Goal: Task Accomplishment & Management: Complete application form

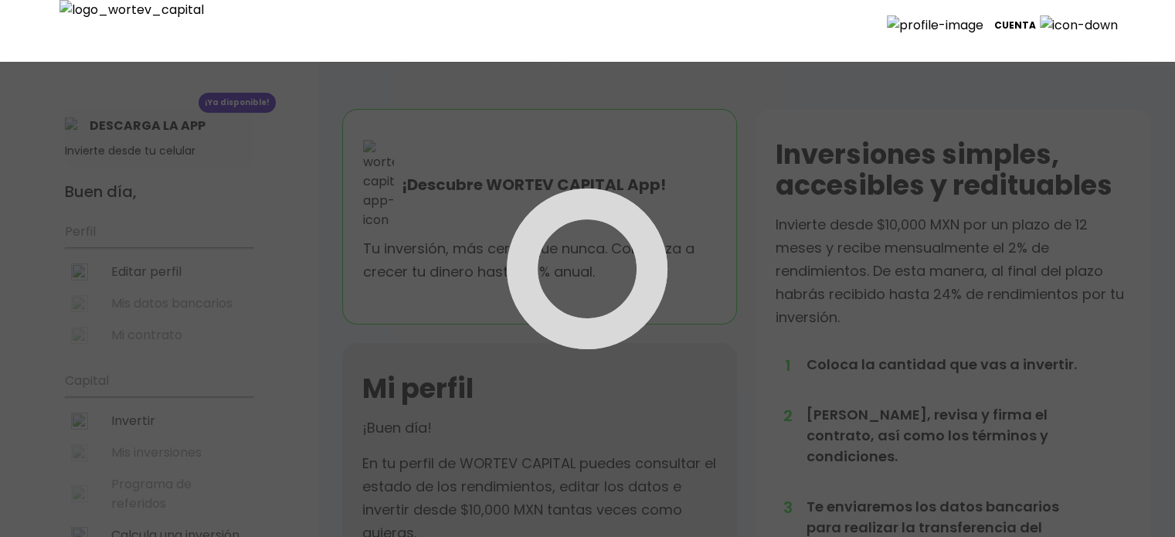
click at [1036, 22] on p "Cuenta" at bounding box center [1015, 25] width 42 height 23
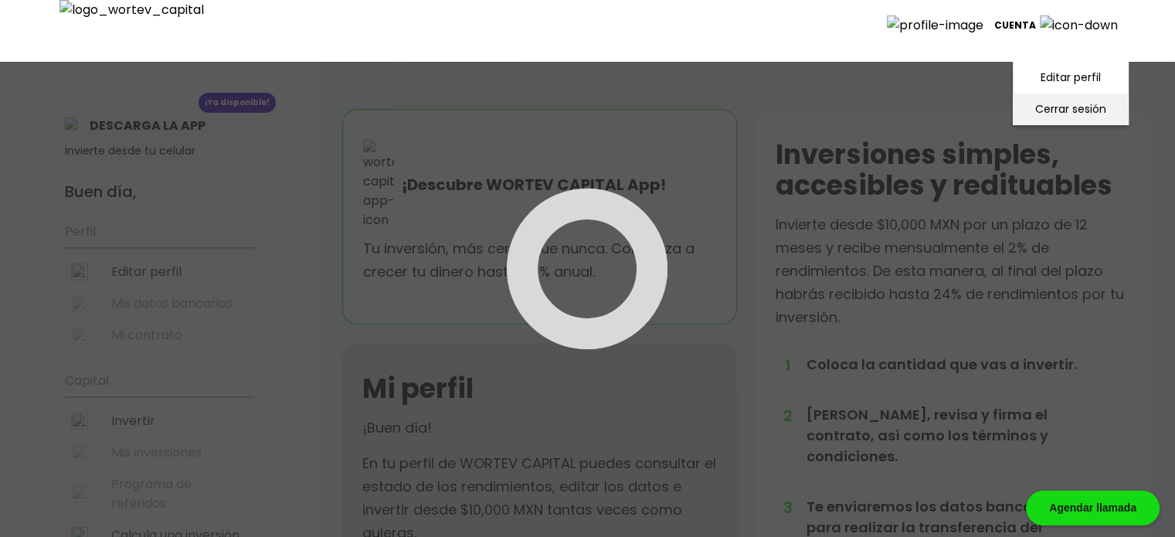
click at [1051, 104] on li "Cerrar sesión" at bounding box center [1071, 109] width 124 height 32
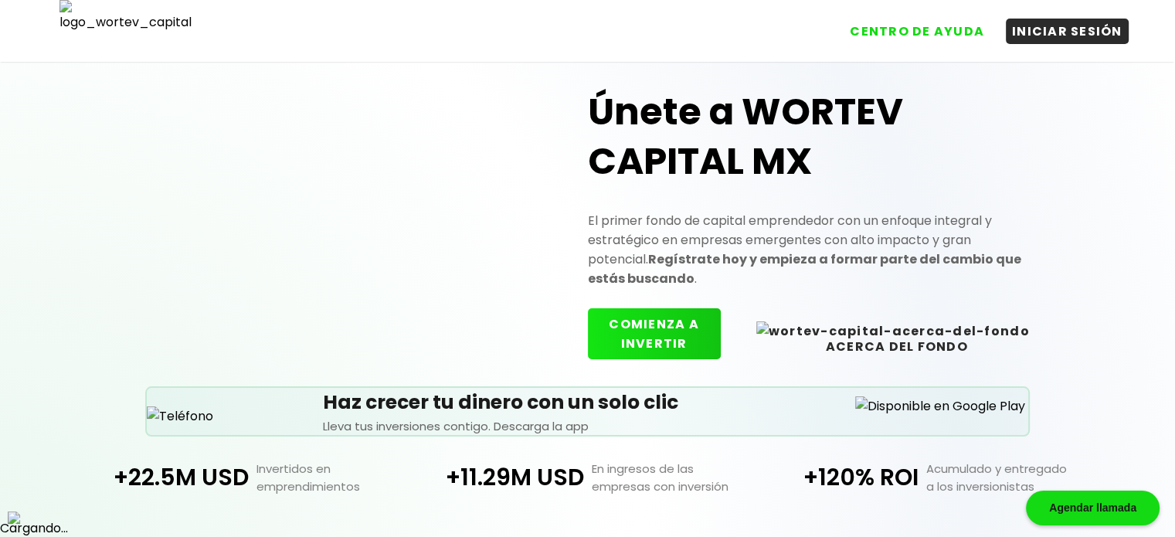
click at [721, 311] on button "COMIENZA A INVERTIR" at bounding box center [654, 333] width 133 height 51
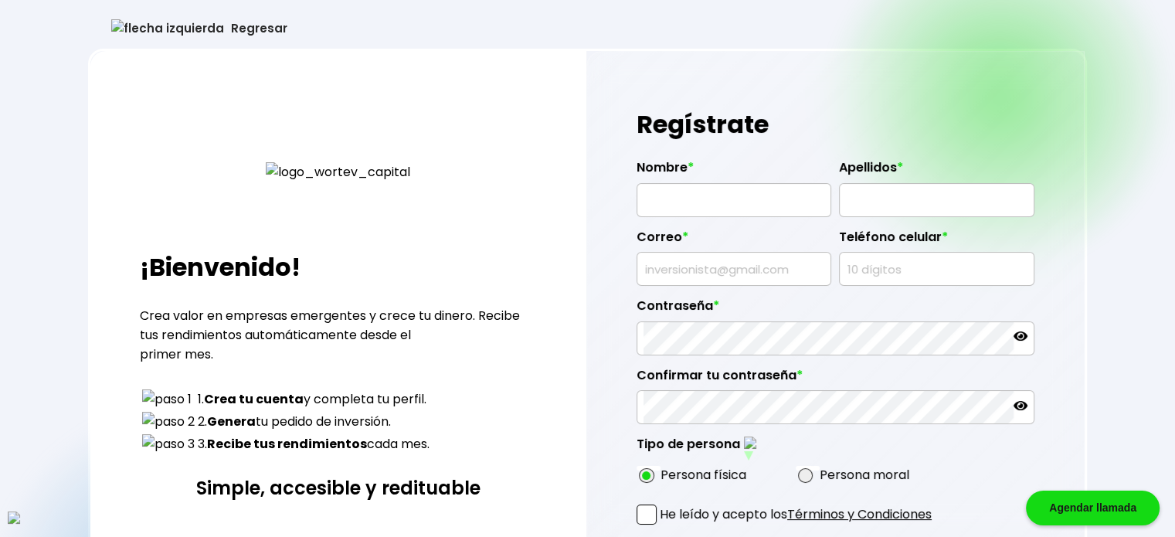
type input "[PERSON_NAME]"
type input "[EMAIL_ADDRESS][DOMAIN_NAME]"
type input "8313780349"
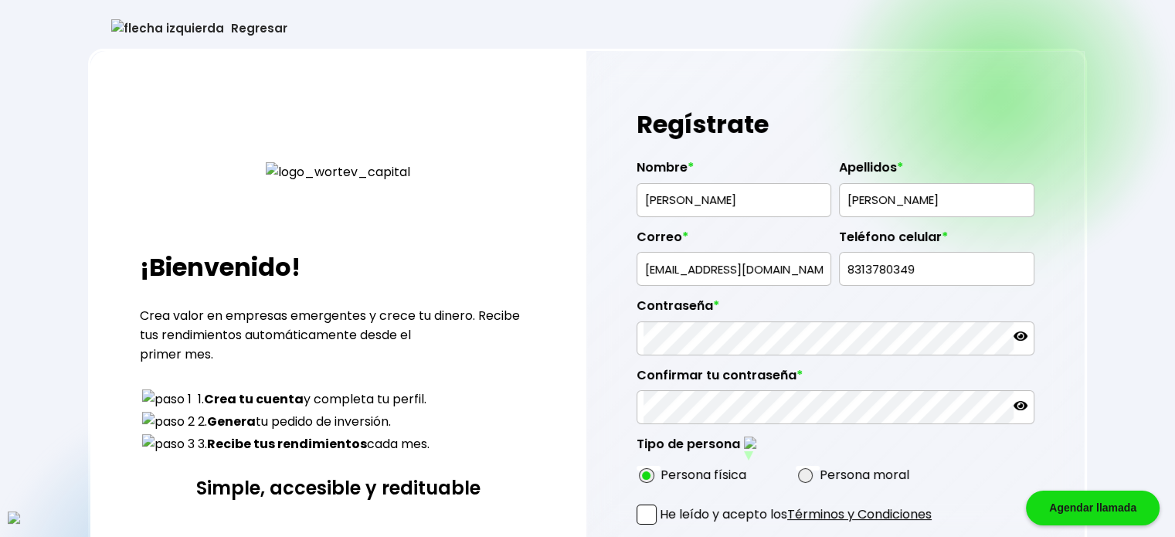
radio input "true"
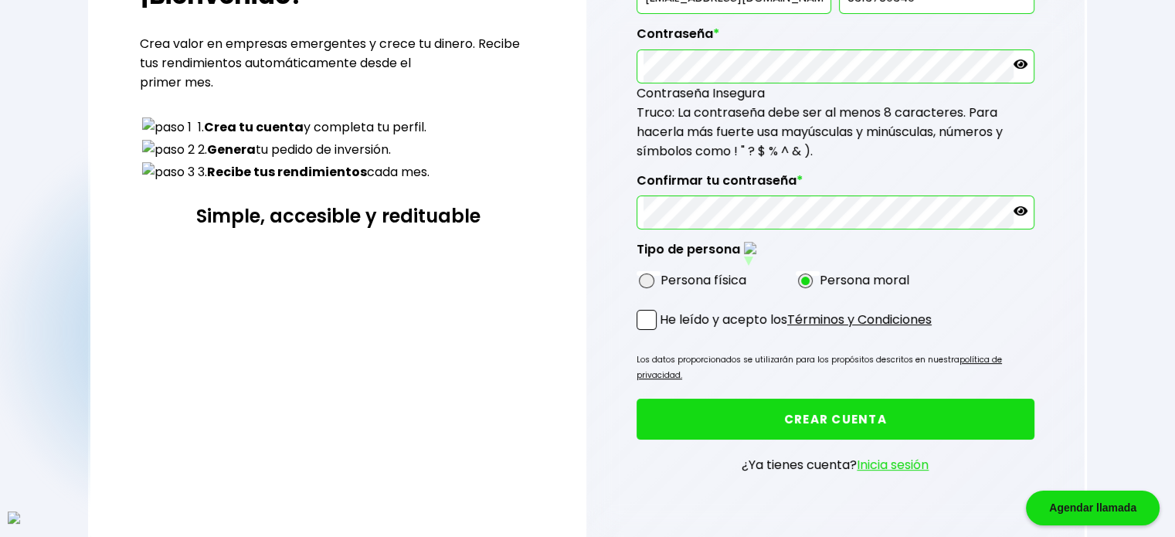
scroll to position [286, 0]
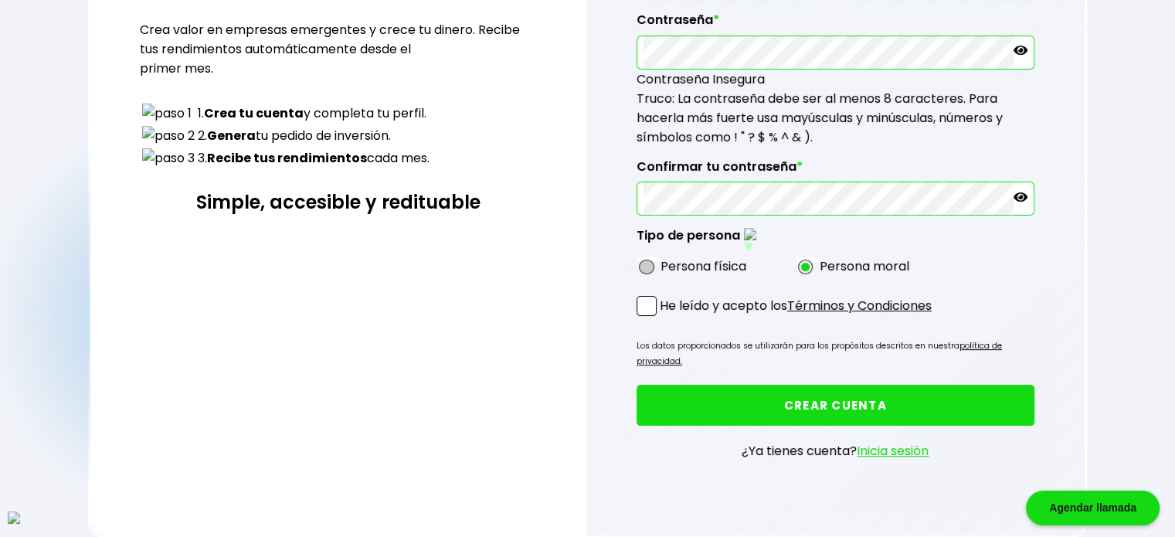
click at [650, 260] on span at bounding box center [646, 267] width 15 height 15
click at [662, 262] on input "radio" at bounding box center [667, 267] width 10 height 10
radio input "true"
click at [649, 297] on span at bounding box center [647, 306] width 20 height 20
click at [663, 318] on input "He leído y acepto los Términos y Condiciones" at bounding box center [663, 318] width 0 height 0
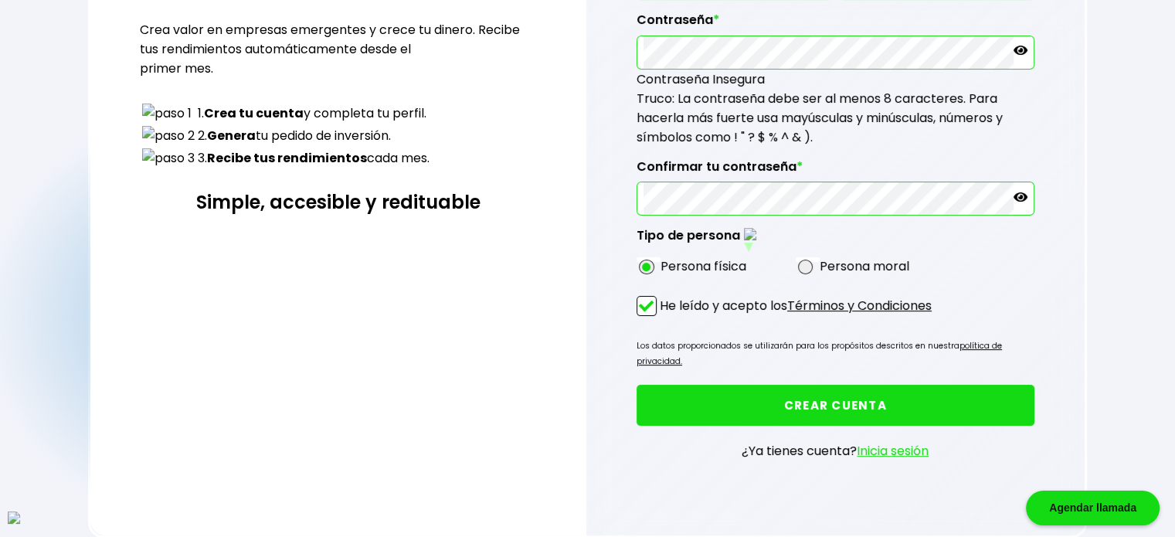
click at [896, 395] on button "CREAR CUENTA" at bounding box center [836, 405] width 398 height 41
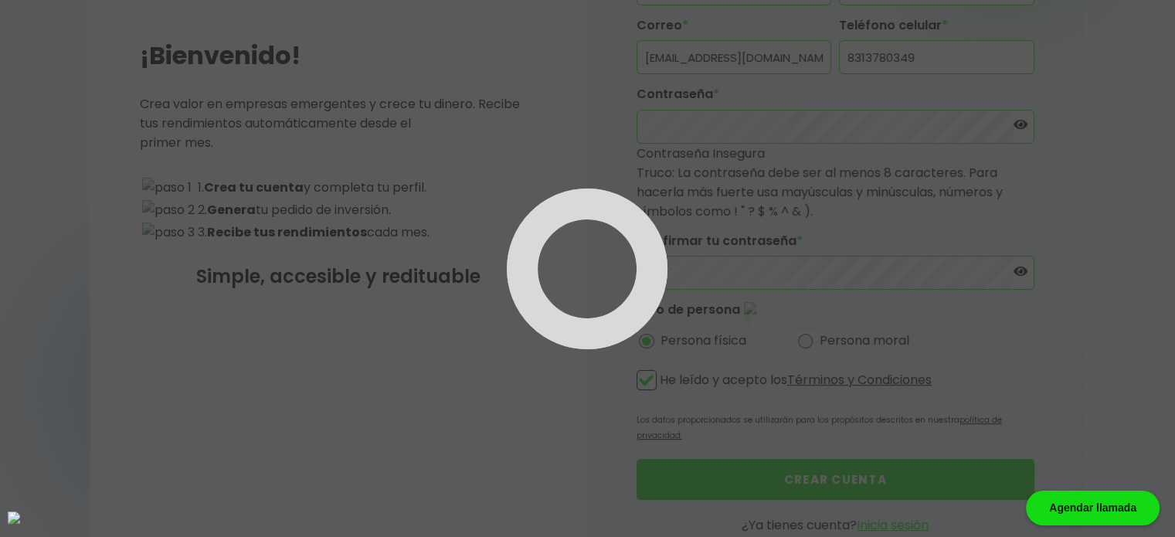
scroll to position [0, 0]
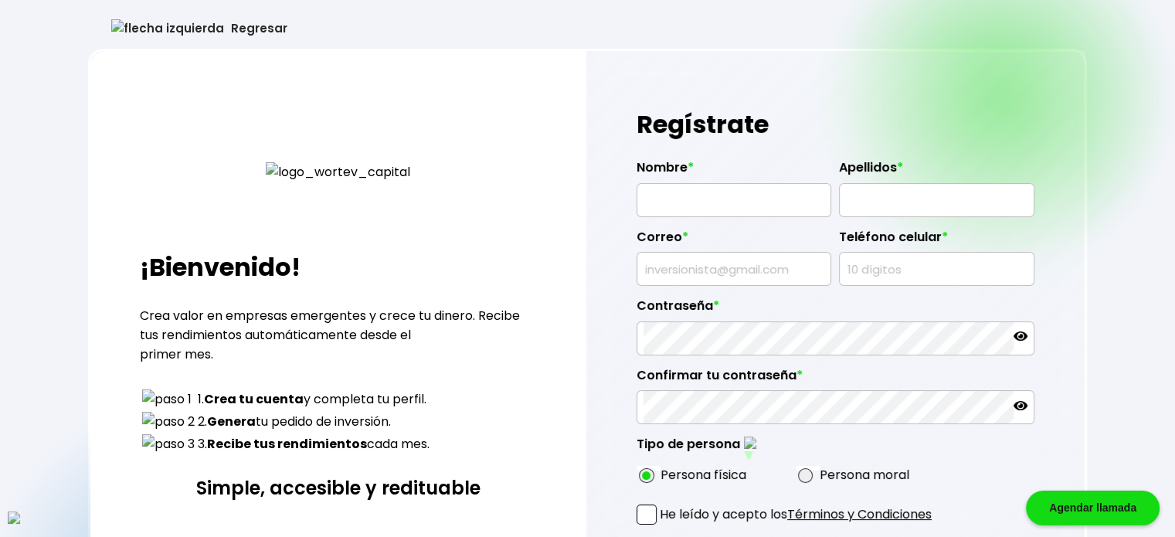
type input "[PERSON_NAME]"
type input "BRADFORD"
type input "[EMAIL_ADDRESS][DOMAIN_NAME]"
type input "9247842746"
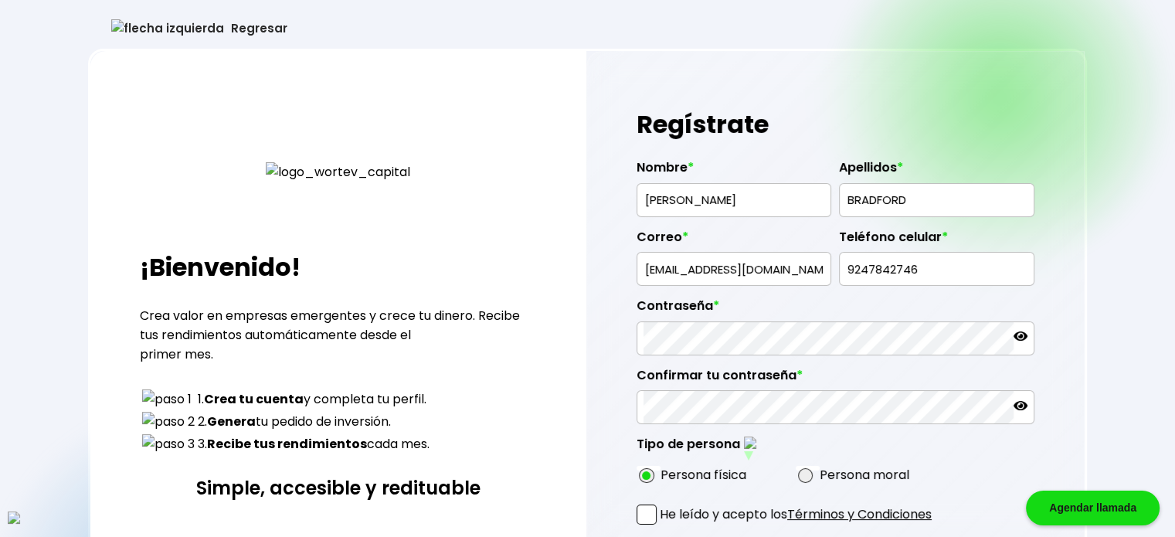
radio input "true"
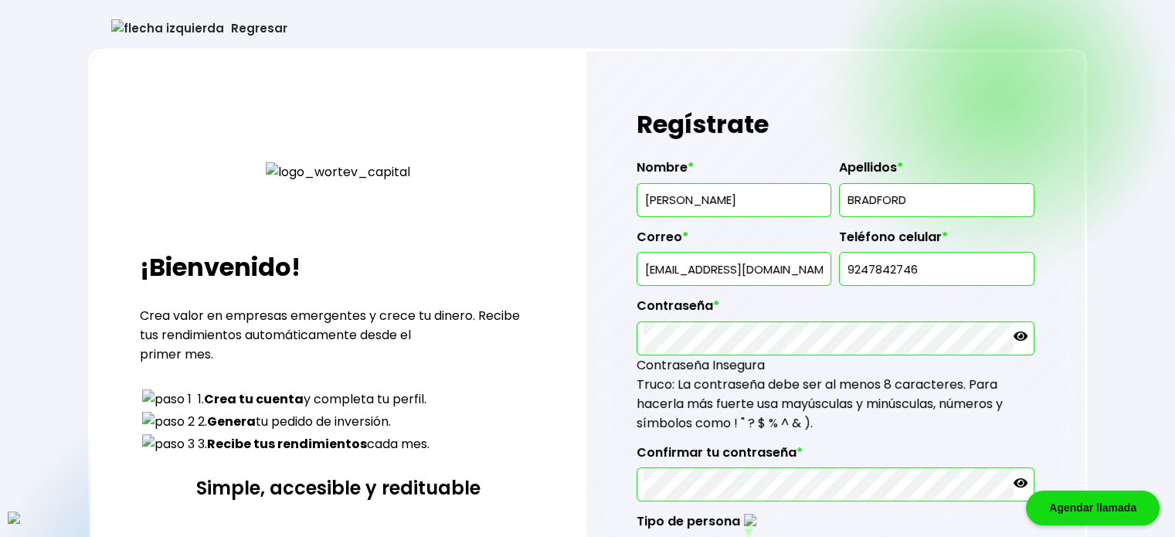
click at [892, 268] on input "9247842746" at bounding box center [936, 269] width 181 height 32
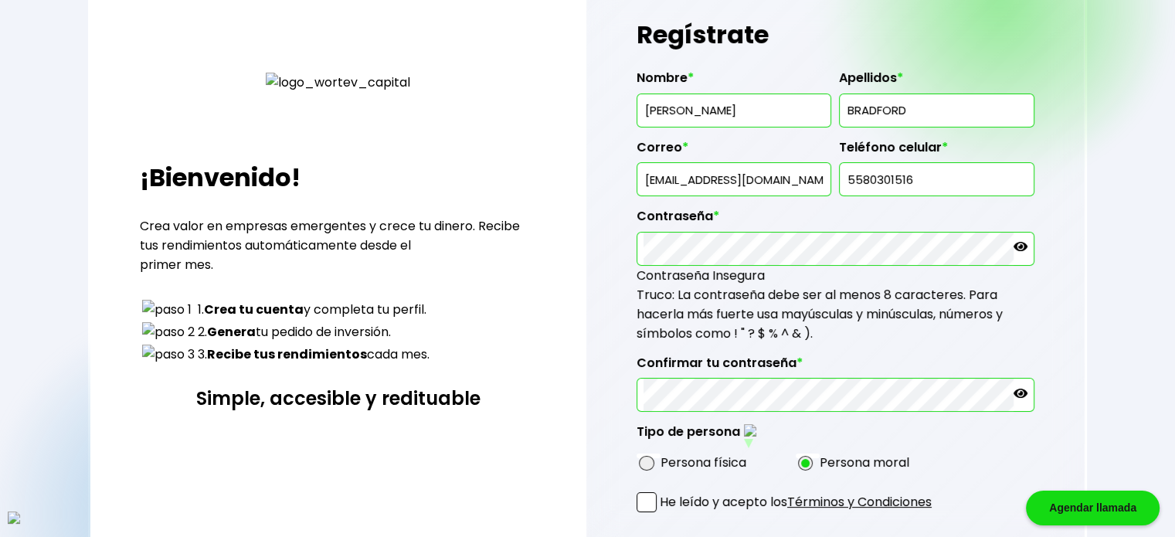
scroll to position [103, 0]
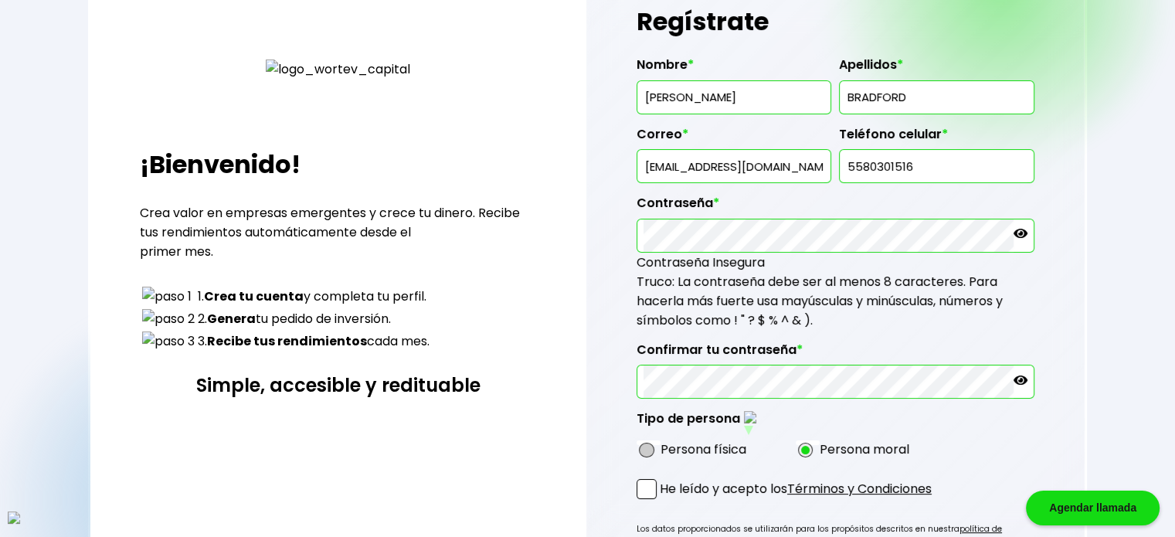
type input "5580301516"
click at [648, 444] on span at bounding box center [646, 450] width 15 height 15
click at [662, 445] on input "radio" at bounding box center [667, 450] width 10 height 10
radio input "true"
click at [648, 491] on span at bounding box center [647, 489] width 20 height 20
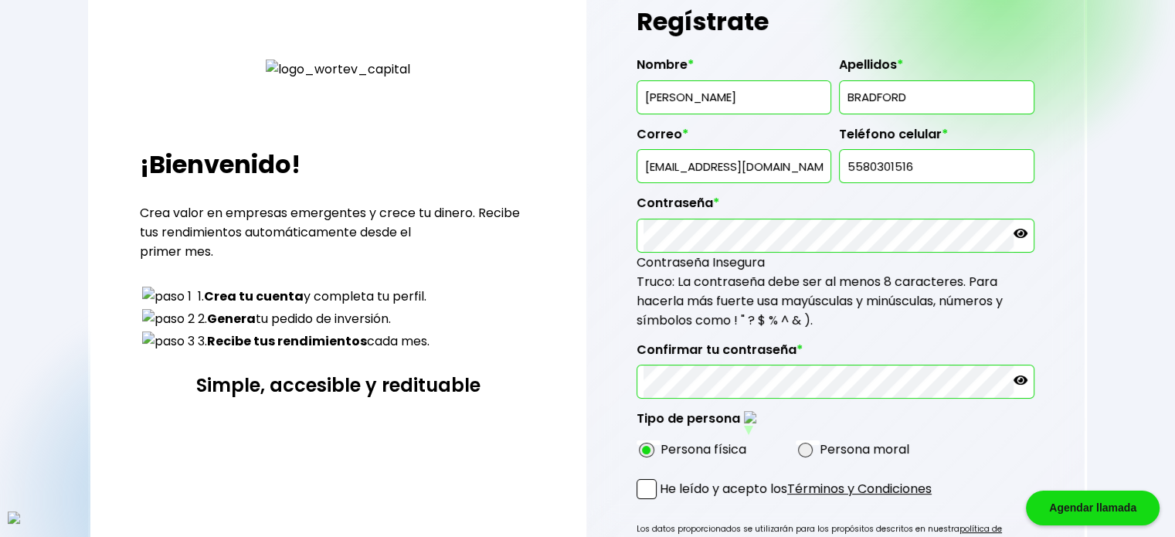
click at [663, 501] on input "He leído y acepto los Términos y Condiciones" at bounding box center [663, 501] width 0 height 0
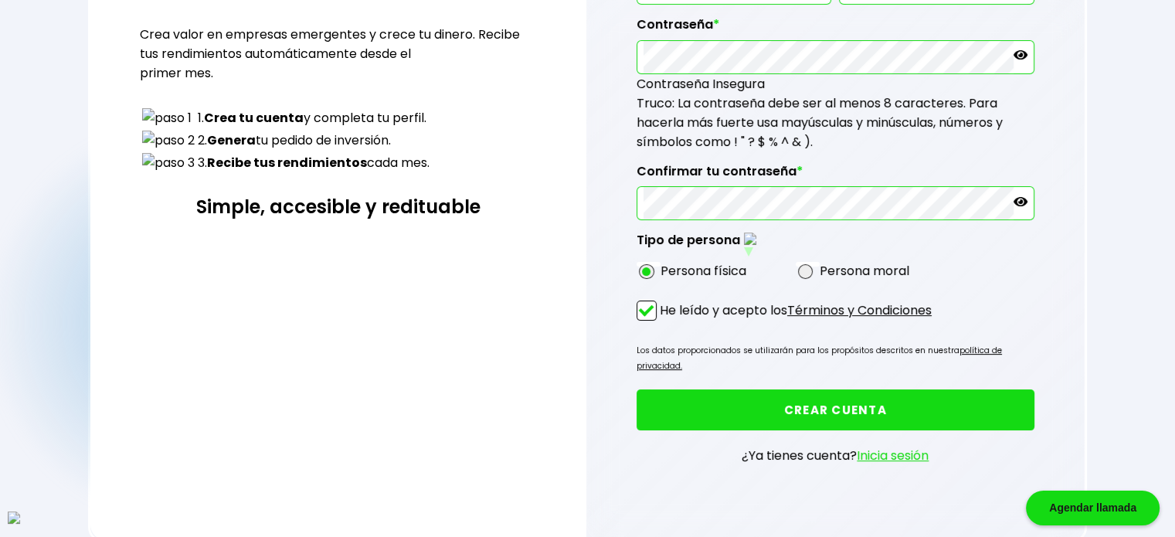
scroll to position [286, 0]
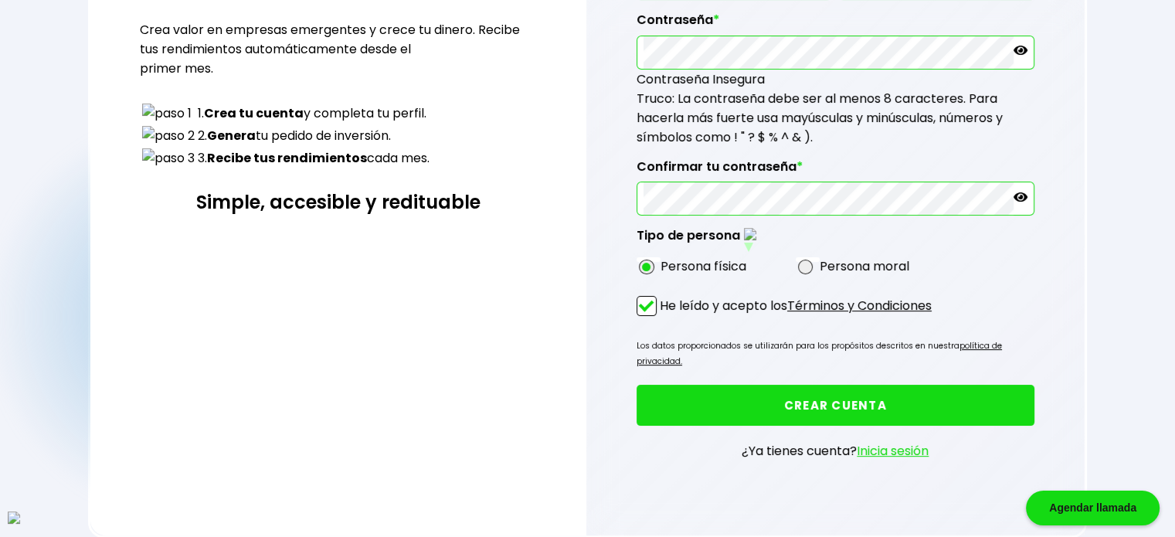
click at [950, 401] on button "CREAR CUENTA" at bounding box center [836, 405] width 398 height 41
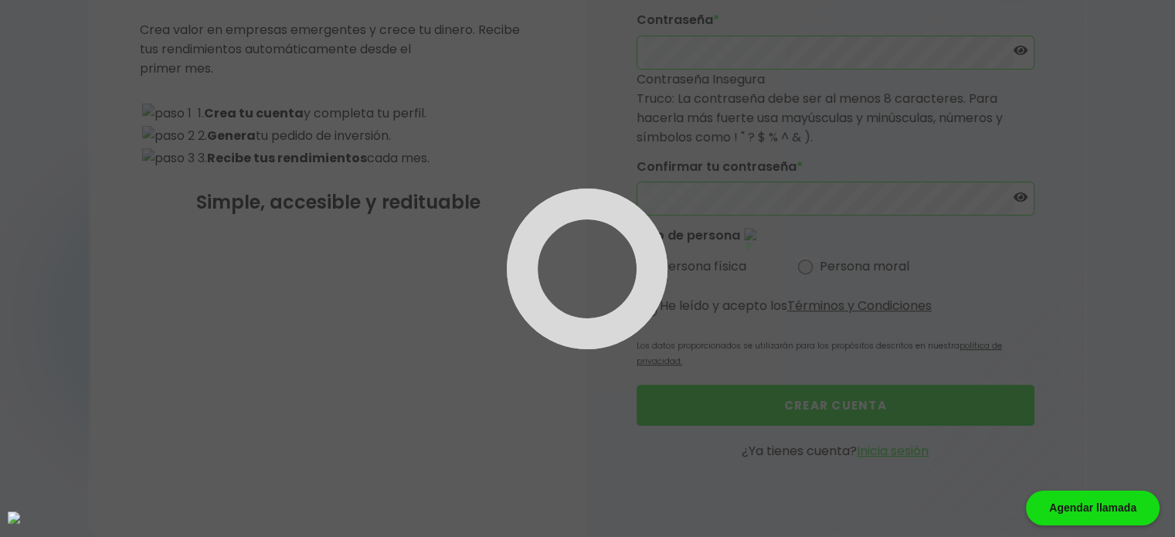
click at [949, 392] on div at bounding box center [587, 268] width 1175 height 537
